Goal: Transaction & Acquisition: Purchase product/service

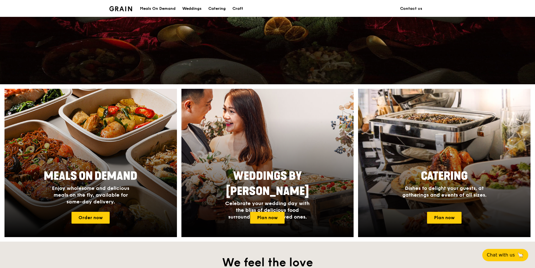
click at [169, 10] on div "Meals On Demand" at bounding box center [158, 8] width 36 height 17
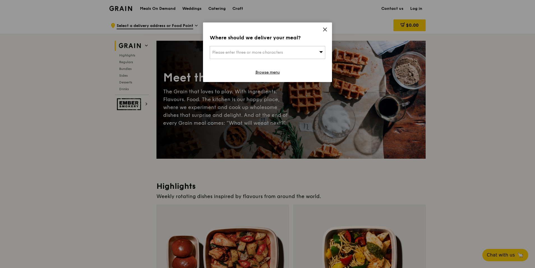
click at [325, 27] on icon at bounding box center [325, 29] width 5 height 5
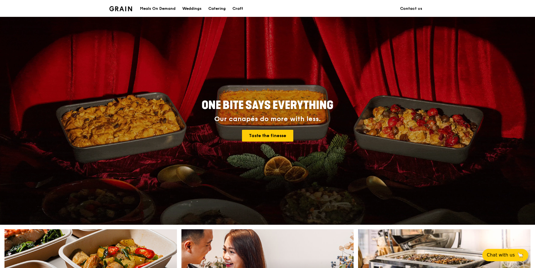
scroll to position [140, 0]
